Goal: Task Accomplishment & Management: Manage account settings

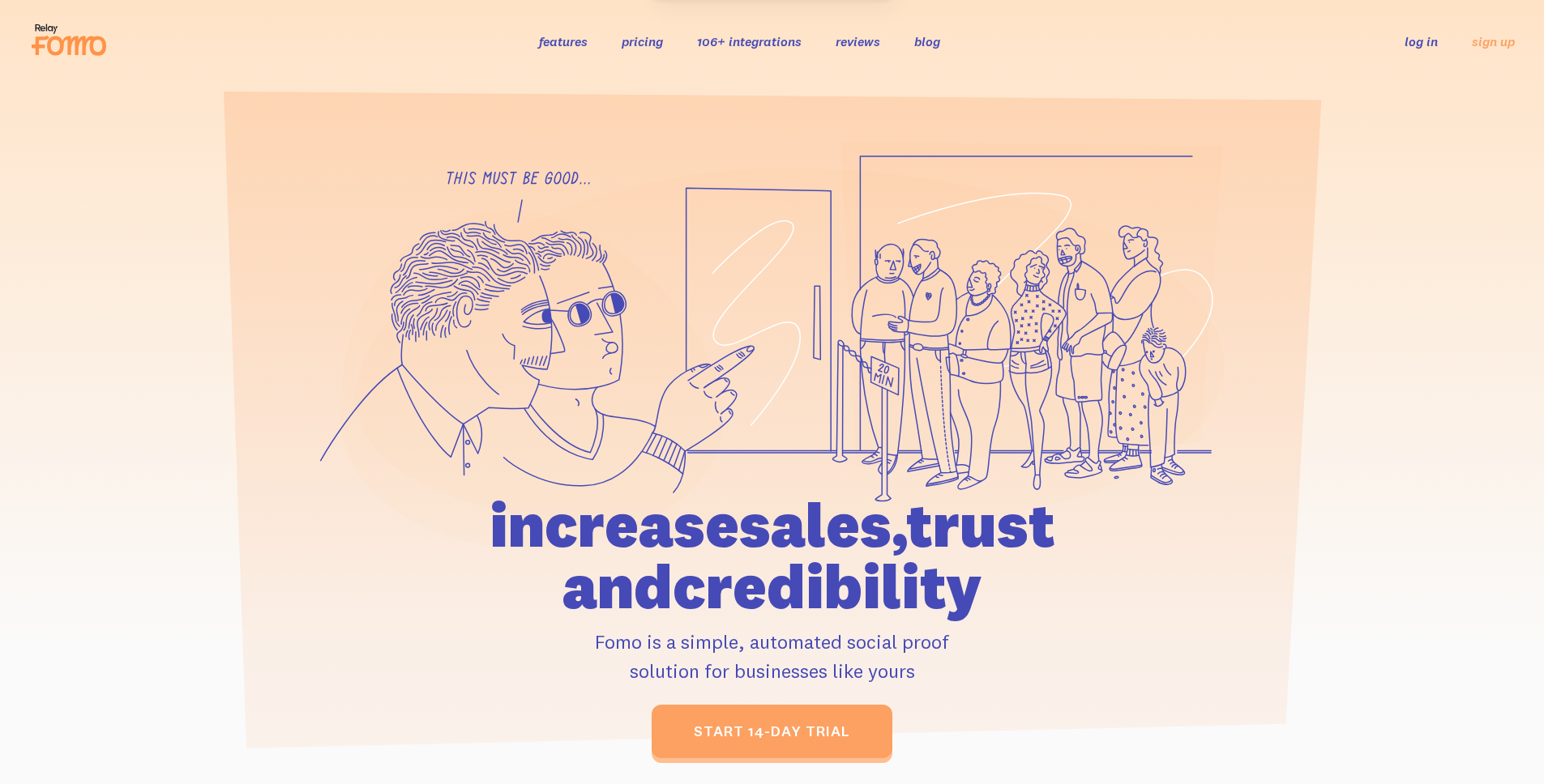
click at [1418, 42] on link "log in" at bounding box center [1420, 41] width 33 height 16
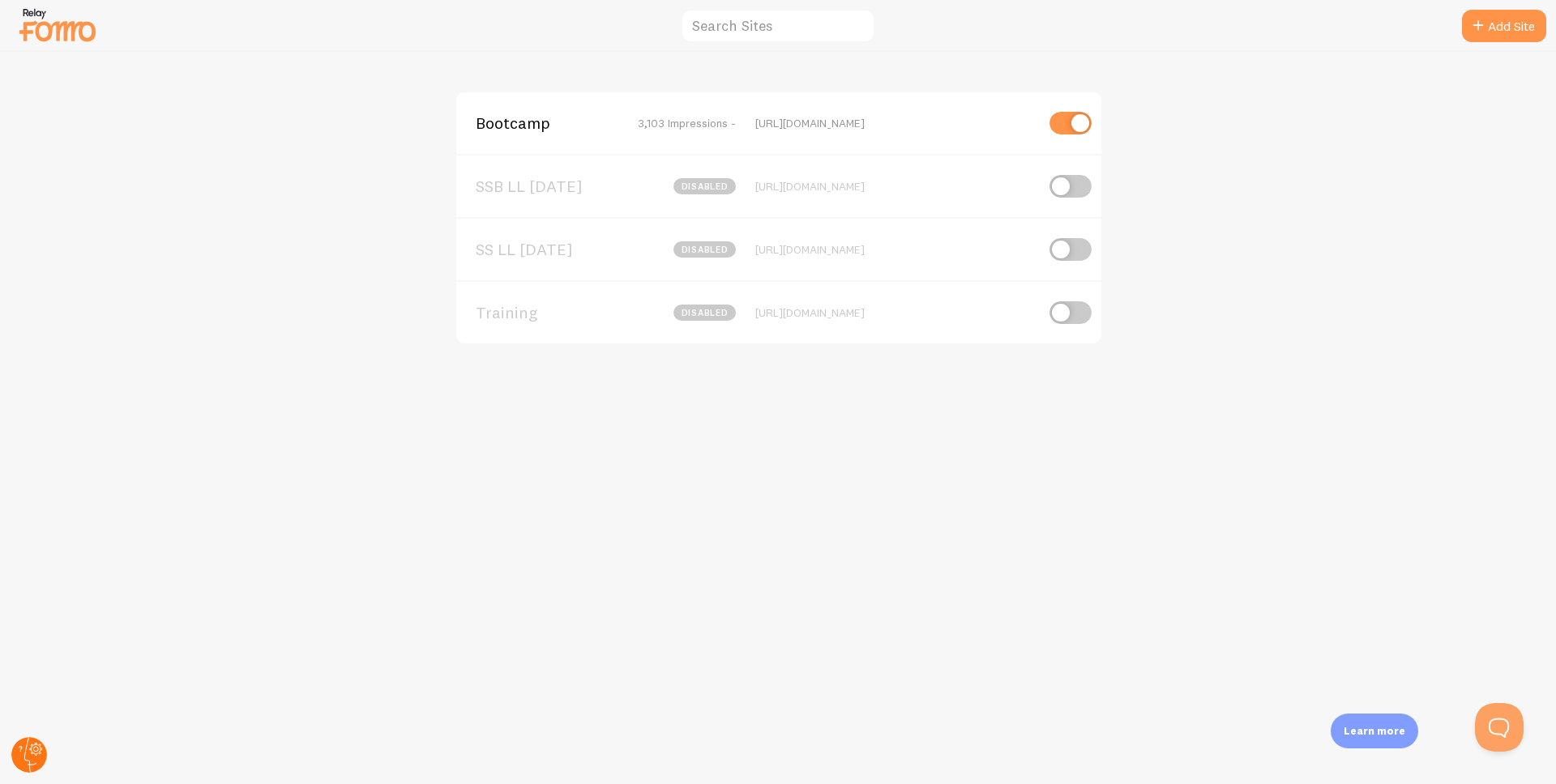
click at [32, 759] on circle at bounding box center [29, 755] width 36 height 36
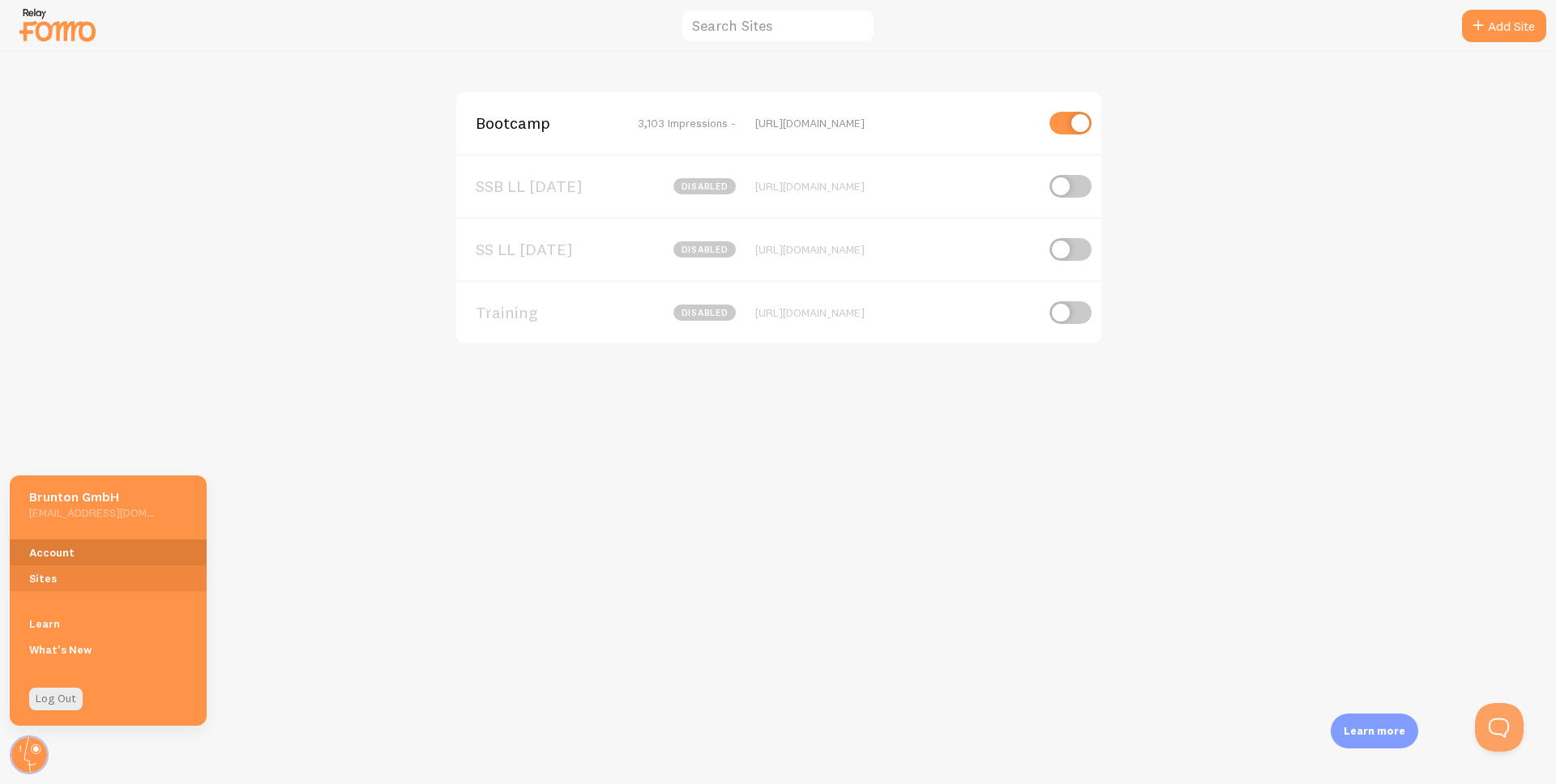
click at [58, 558] on link "Account" at bounding box center [108, 552] width 197 height 26
